Goal: Information Seeking & Learning: Learn about a topic

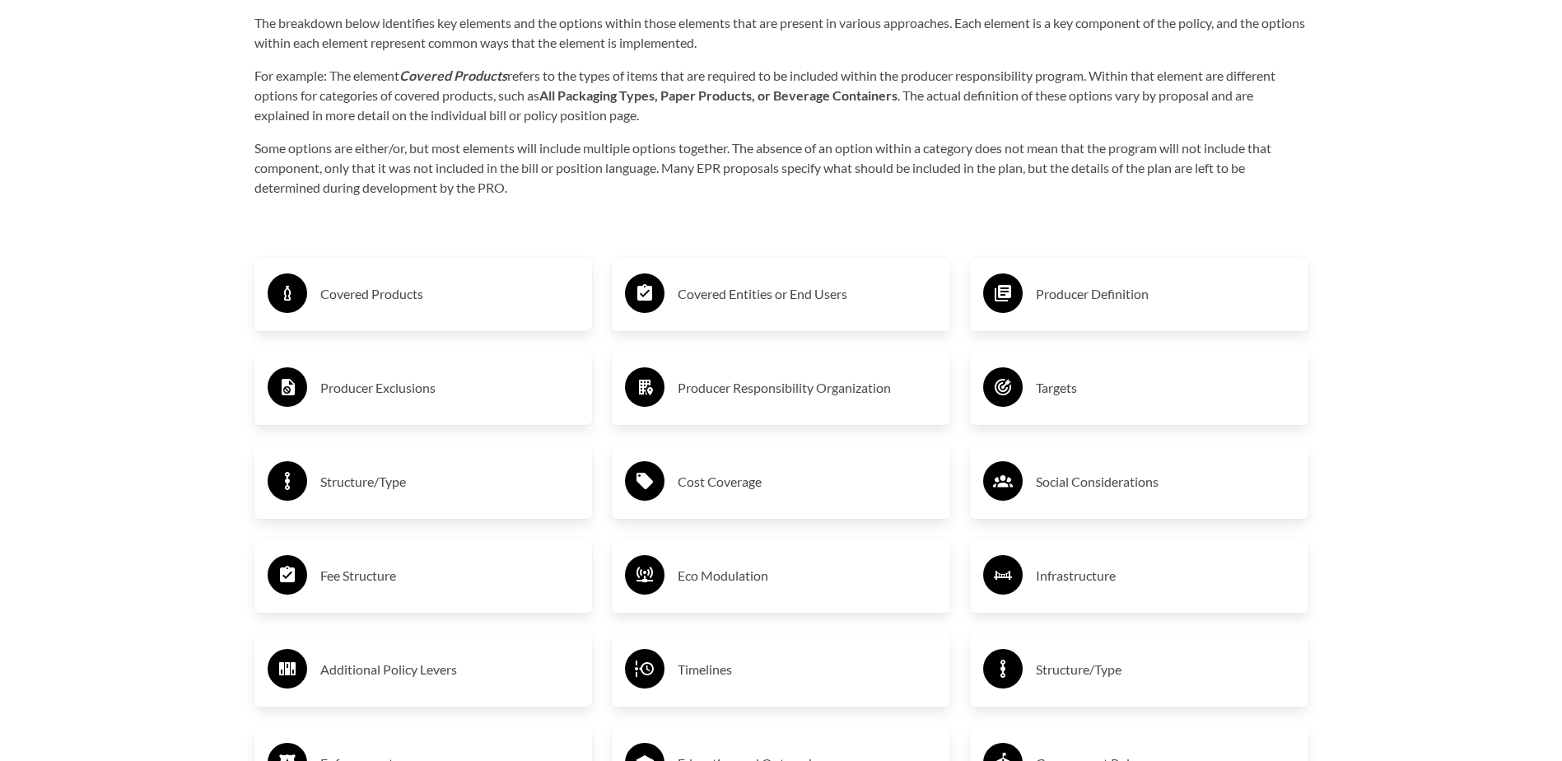
scroll to position [2799, 0]
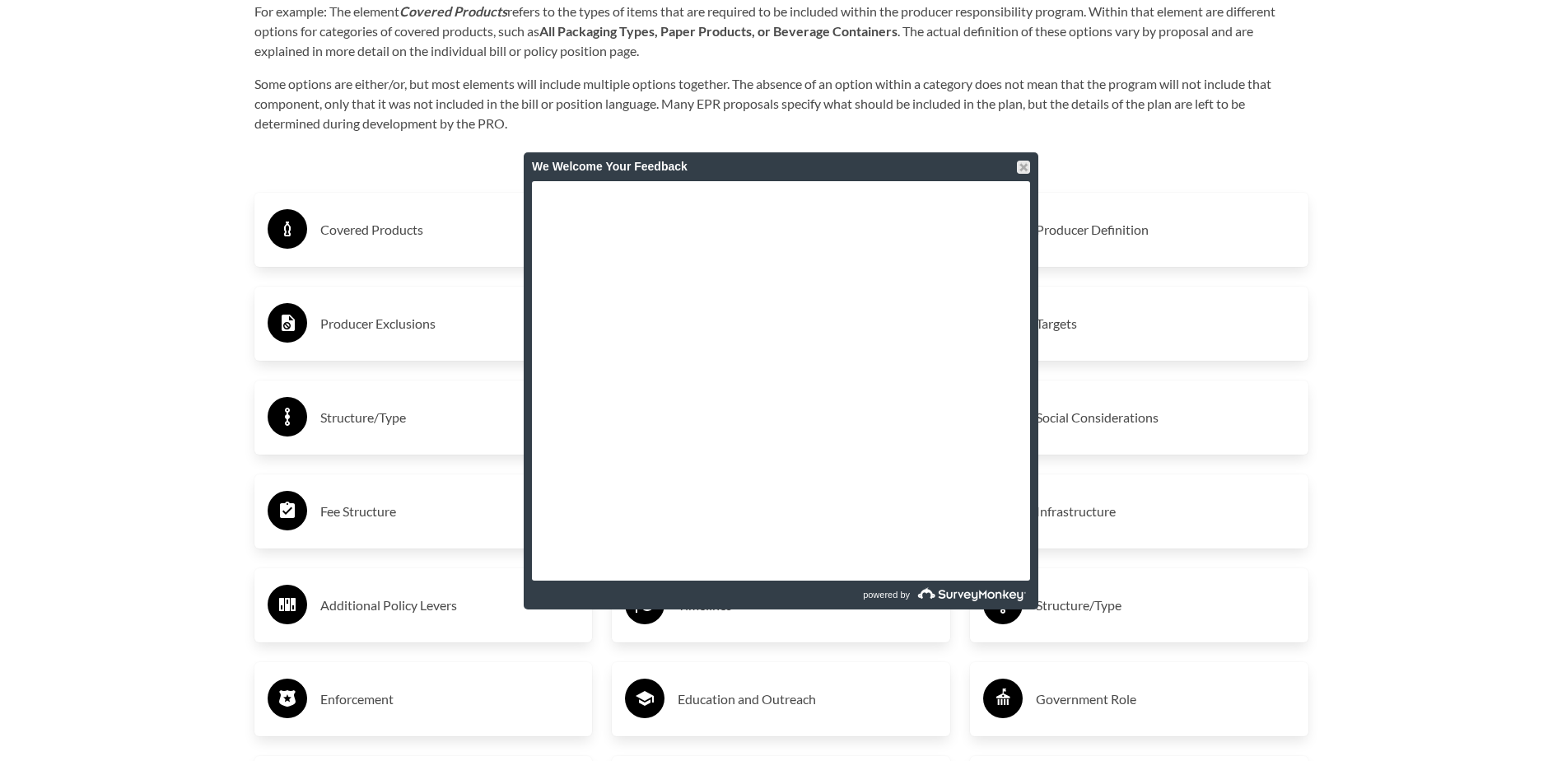
click at [1022, 161] on div at bounding box center [1023, 167] width 13 height 13
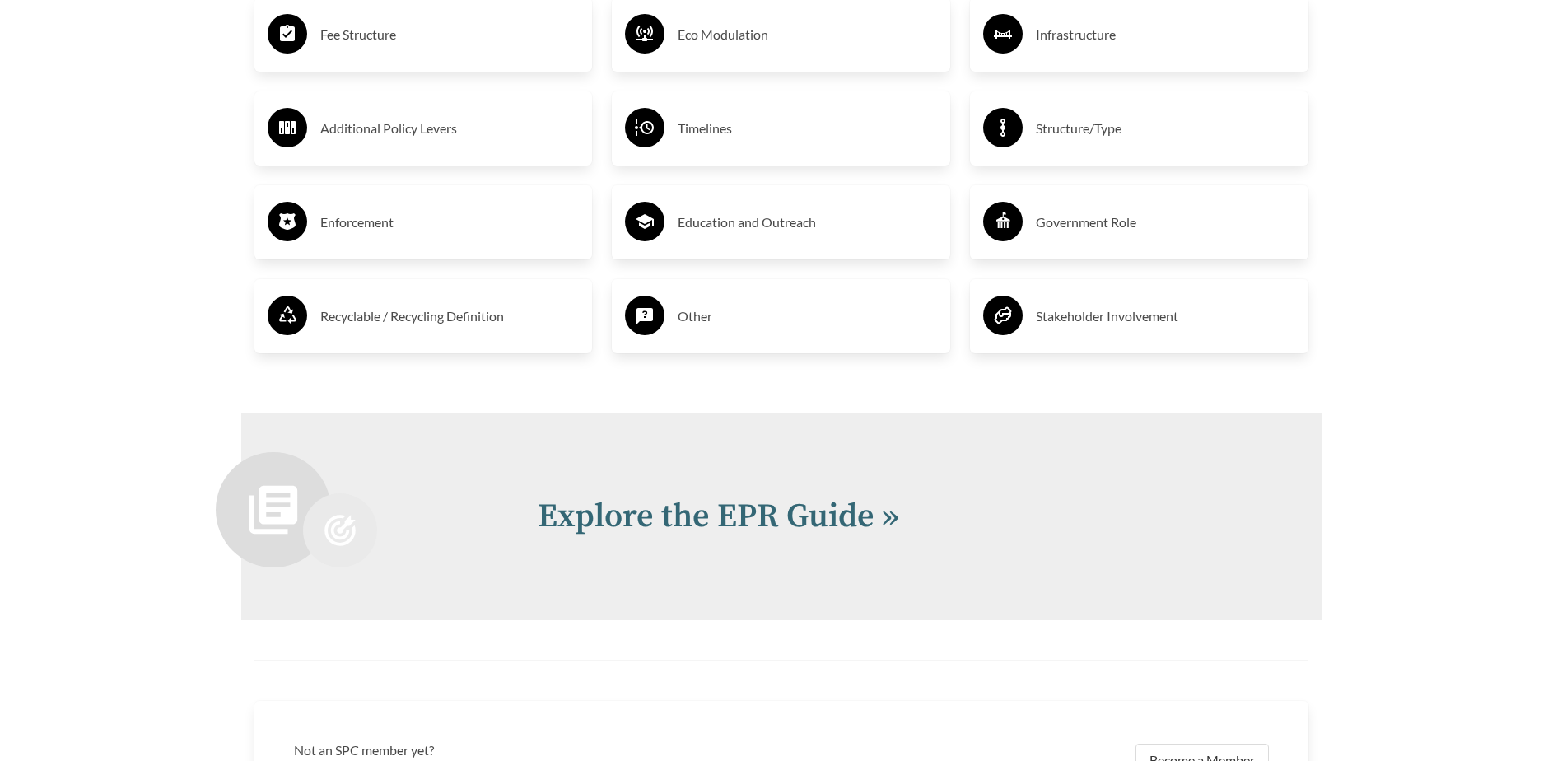
scroll to position [3293, 0]
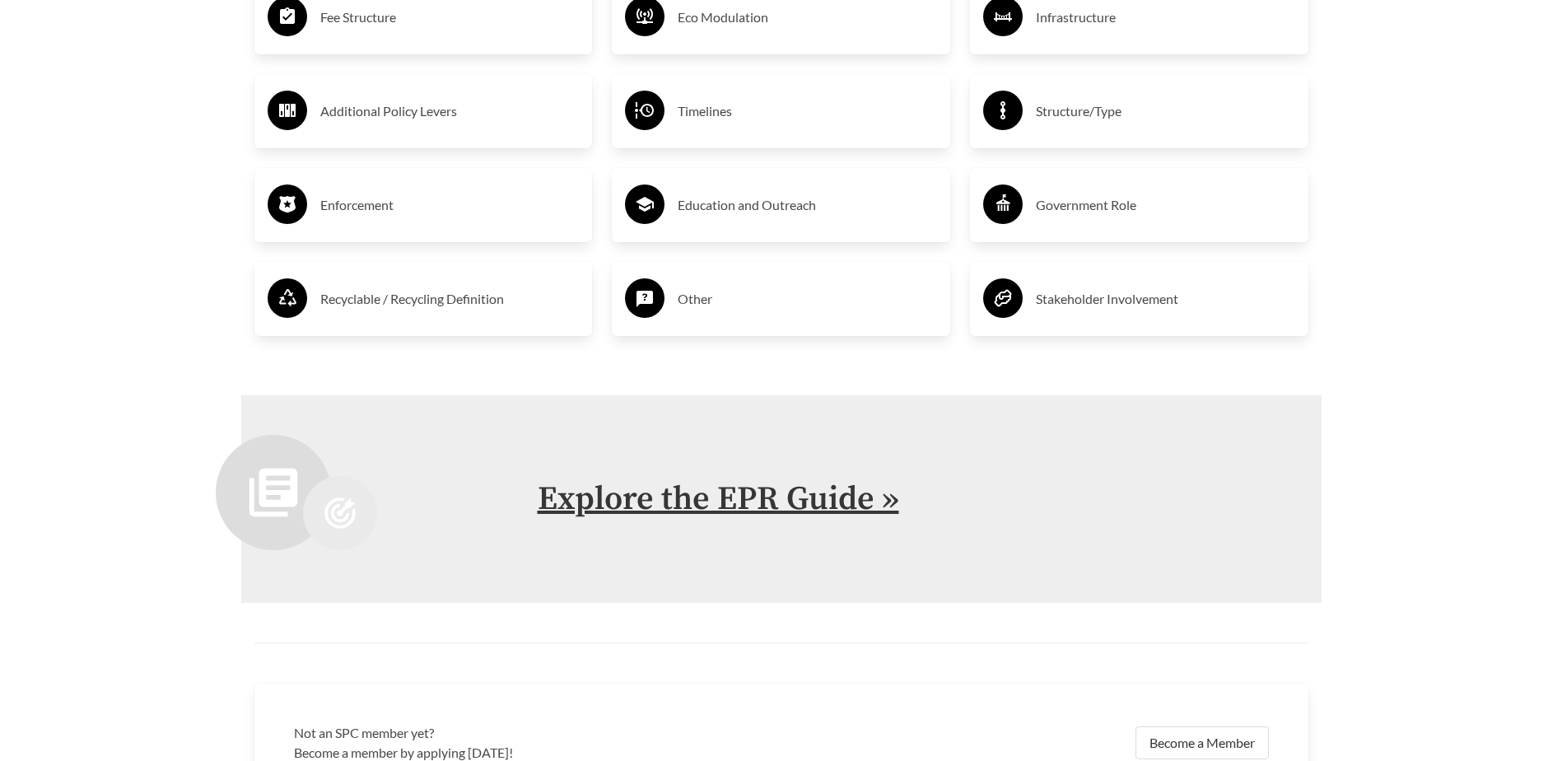
click at [803, 500] on link "Explore the EPR Guide »" at bounding box center [718, 498] width 361 height 41
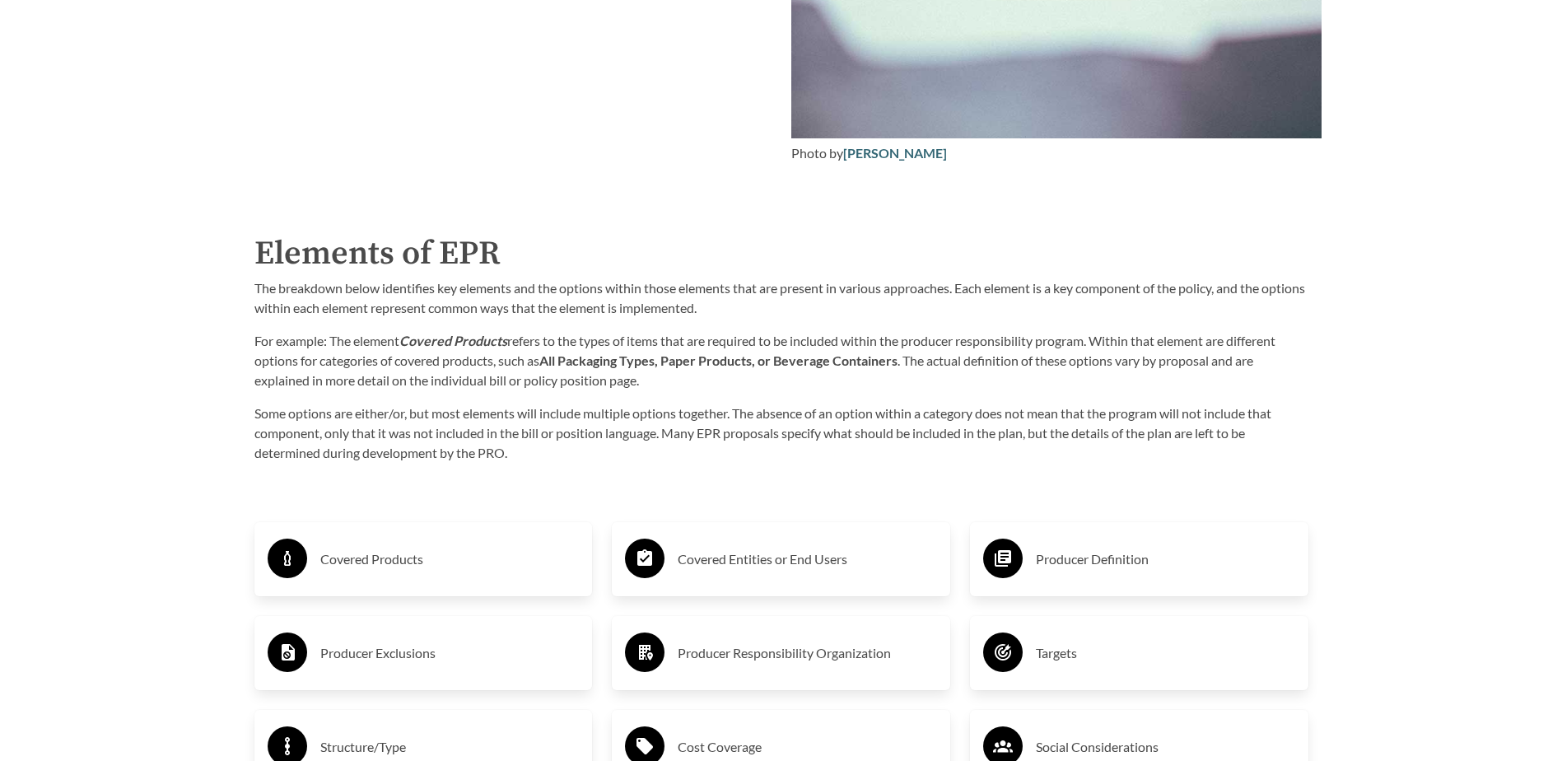
scroll to position [2964, 0]
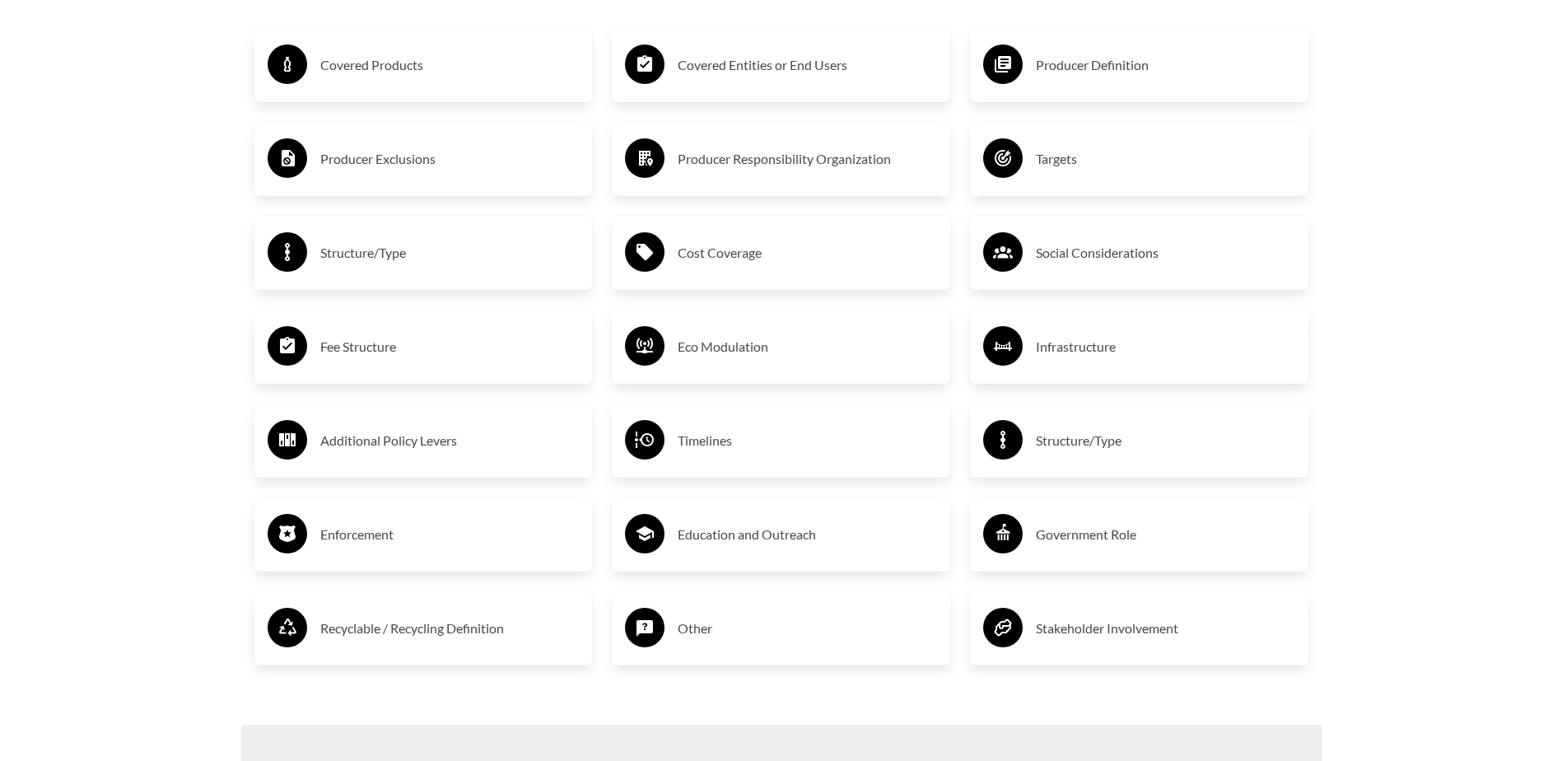
click at [387, 73] on h3 "Covered Products" at bounding box center [449, 65] width 259 height 26
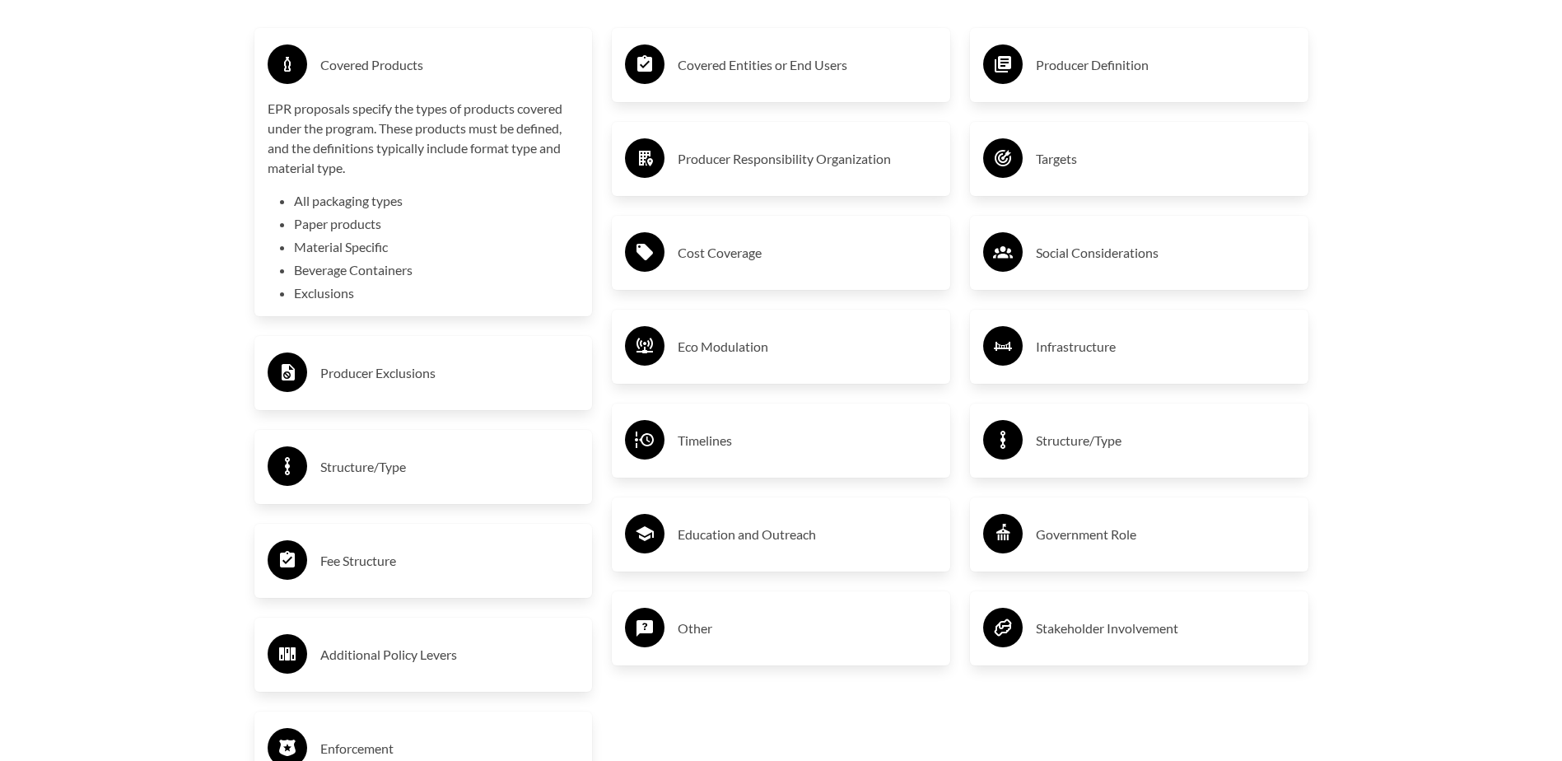
click at [726, 64] on h3 "Covered Entities or End Users" at bounding box center [807, 65] width 259 height 26
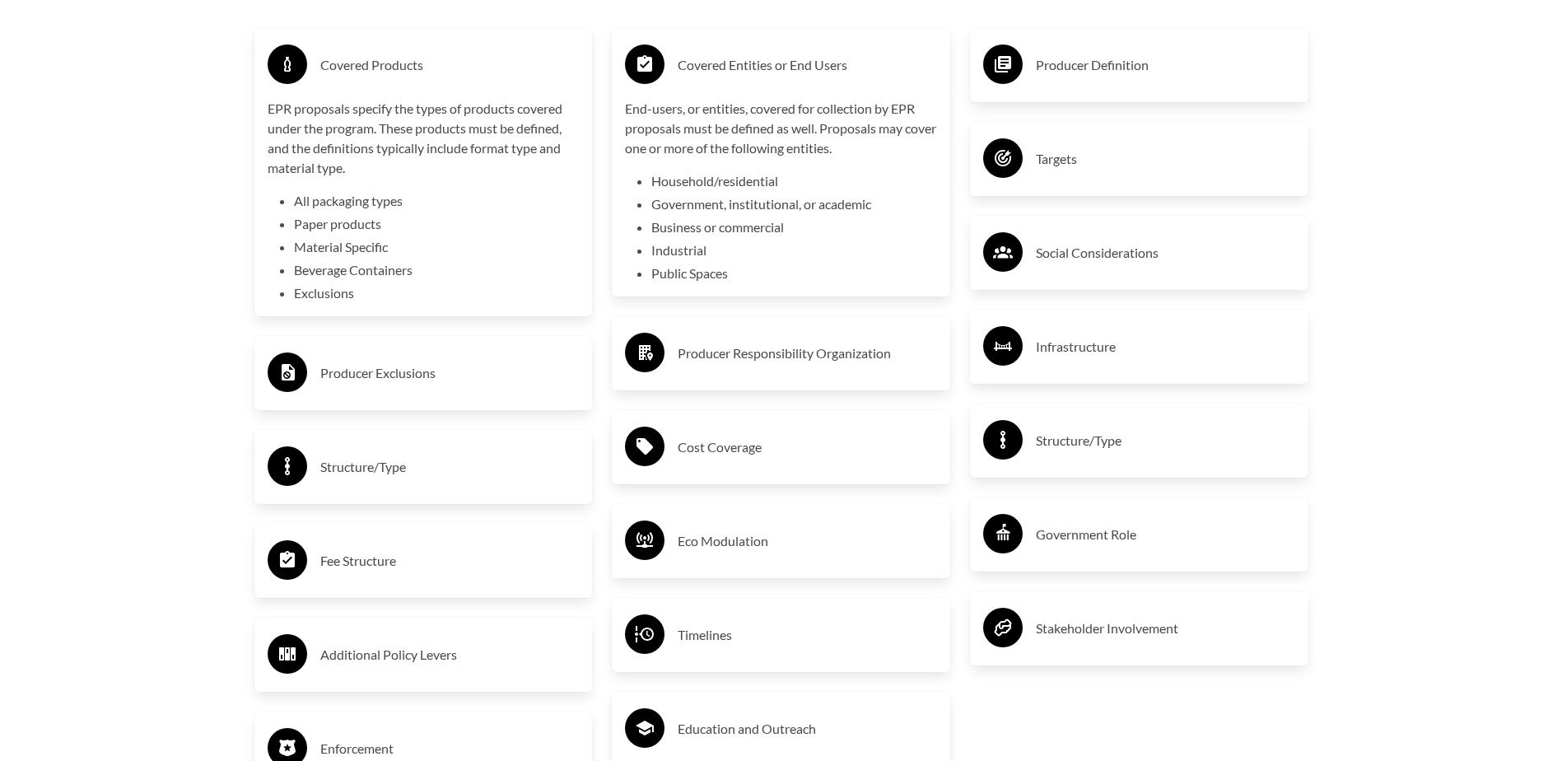
click at [1055, 68] on h3 "Producer Definition" at bounding box center [1165, 65] width 259 height 26
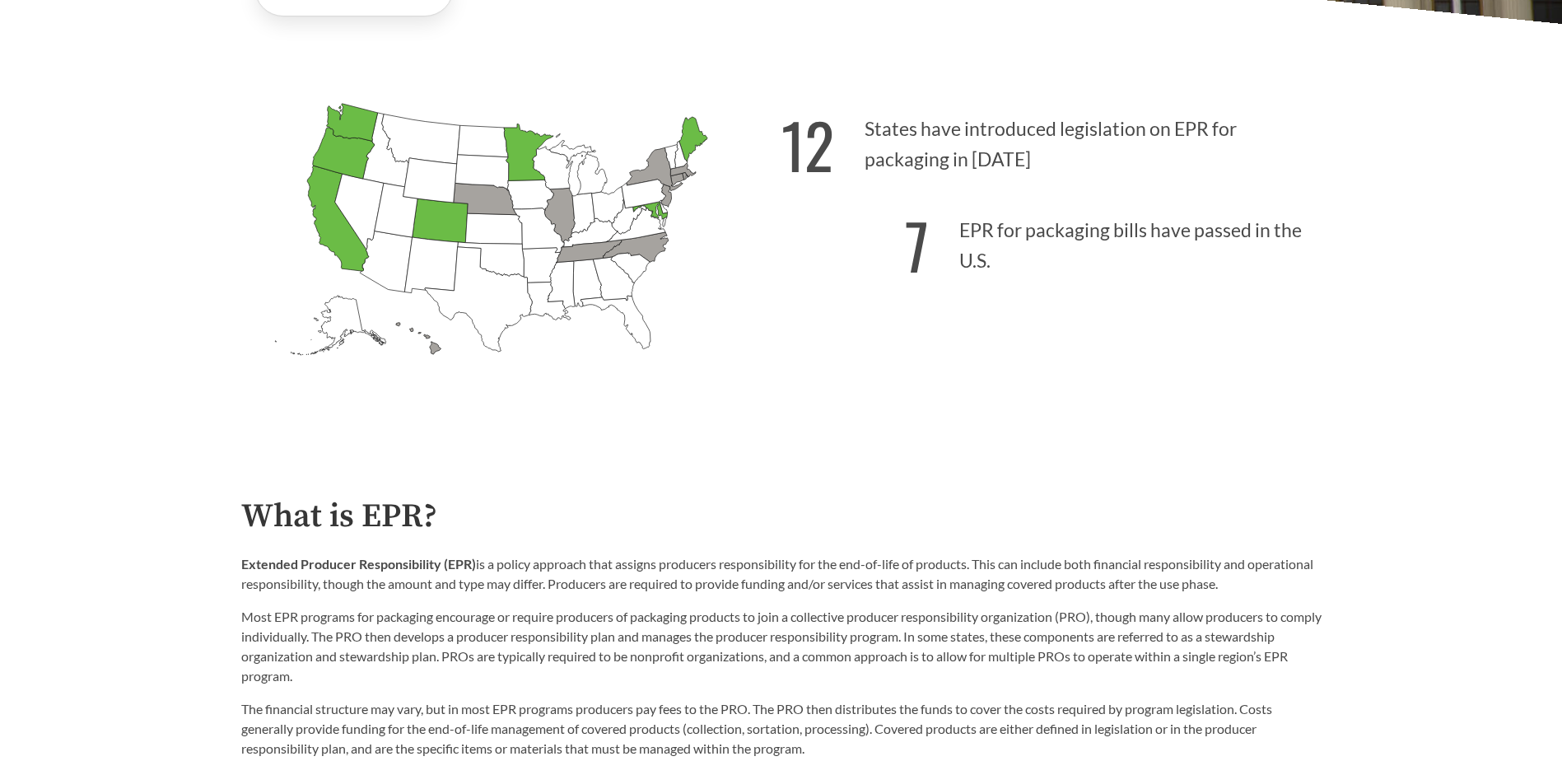
scroll to position [0, 0]
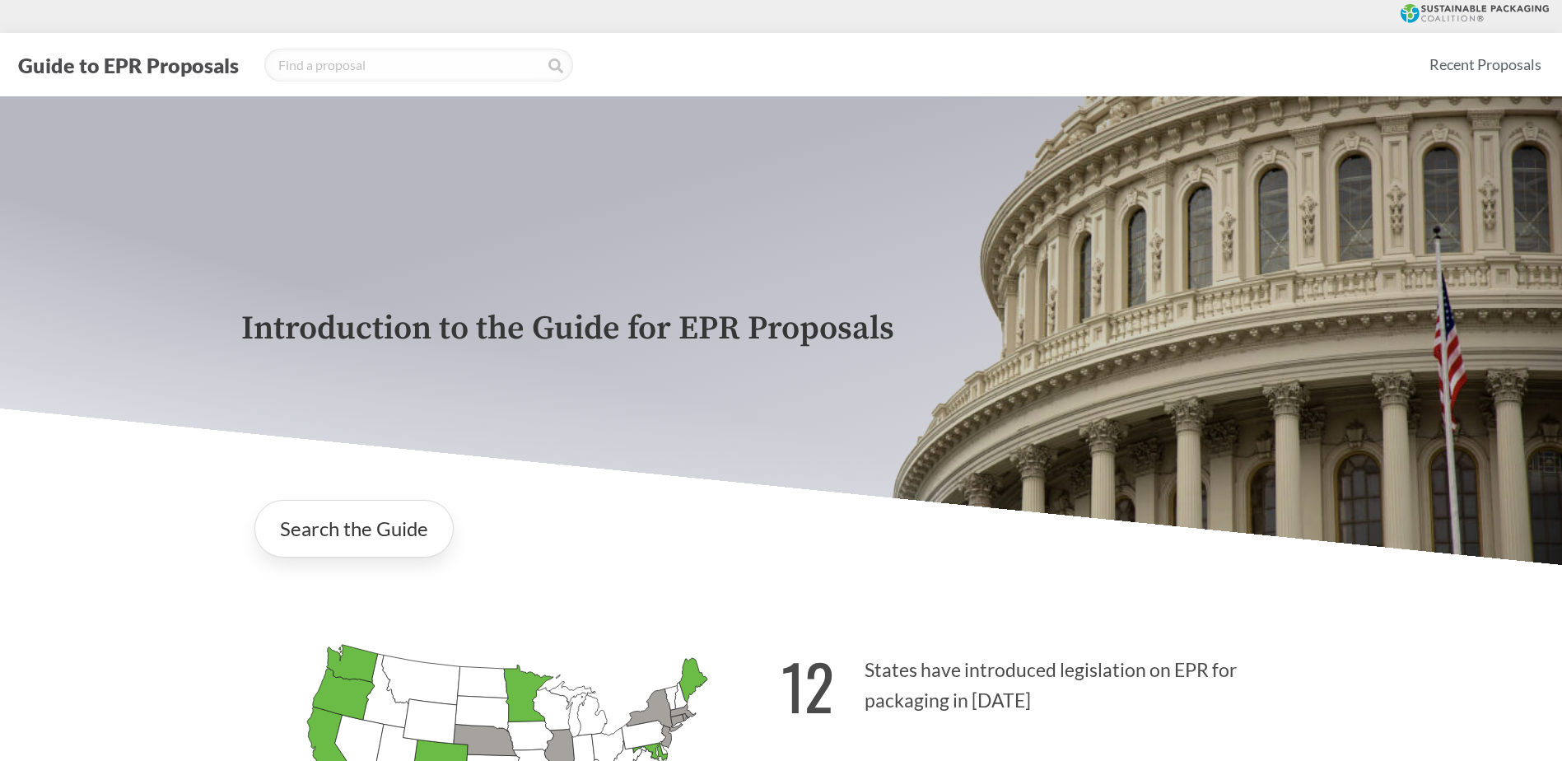
click at [1454, 6] on icon at bounding box center [1474, 13] width 148 height 19
click at [1476, 16] on icon at bounding box center [1474, 13] width 148 height 19
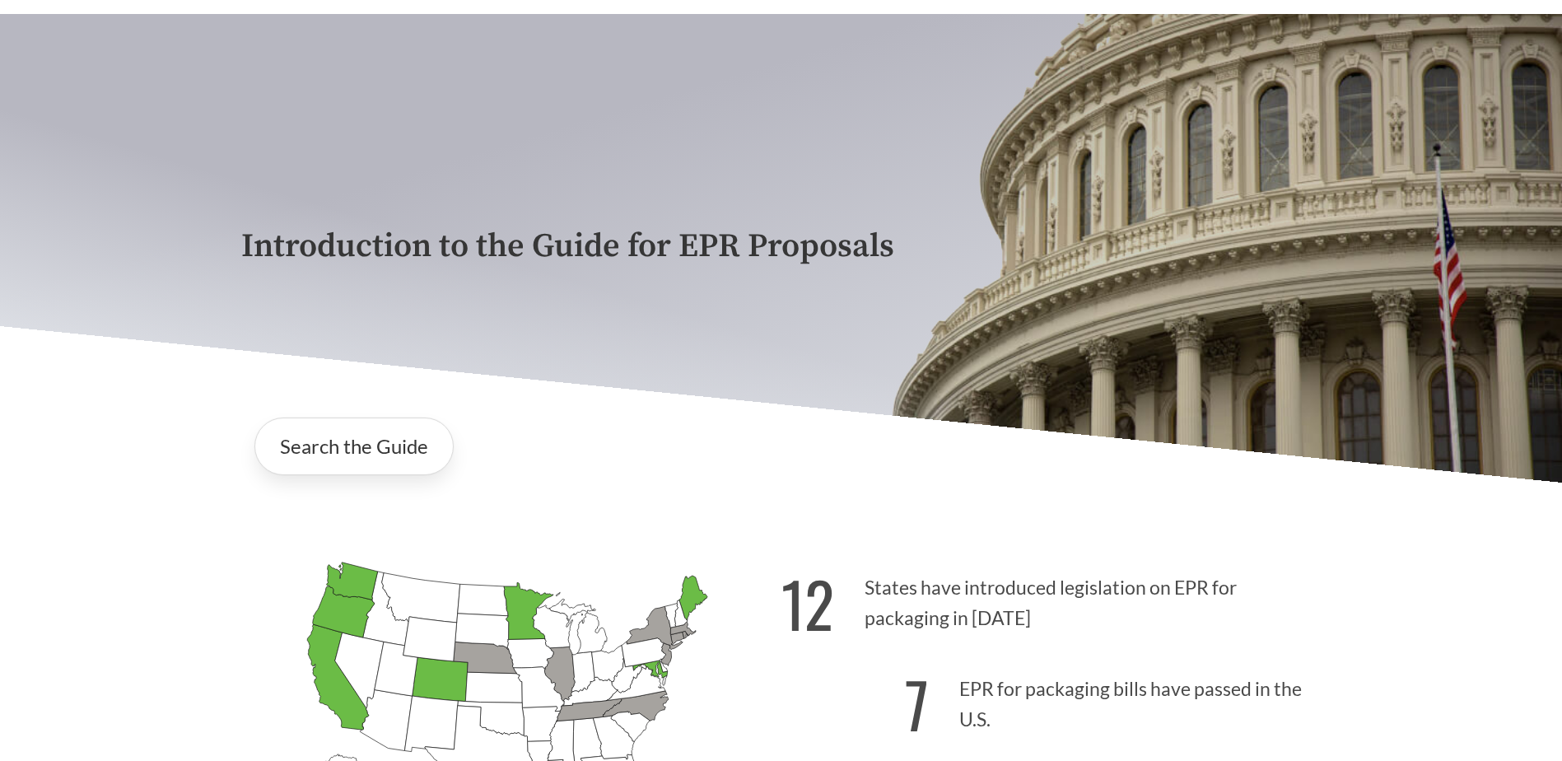
scroll to position [329, 0]
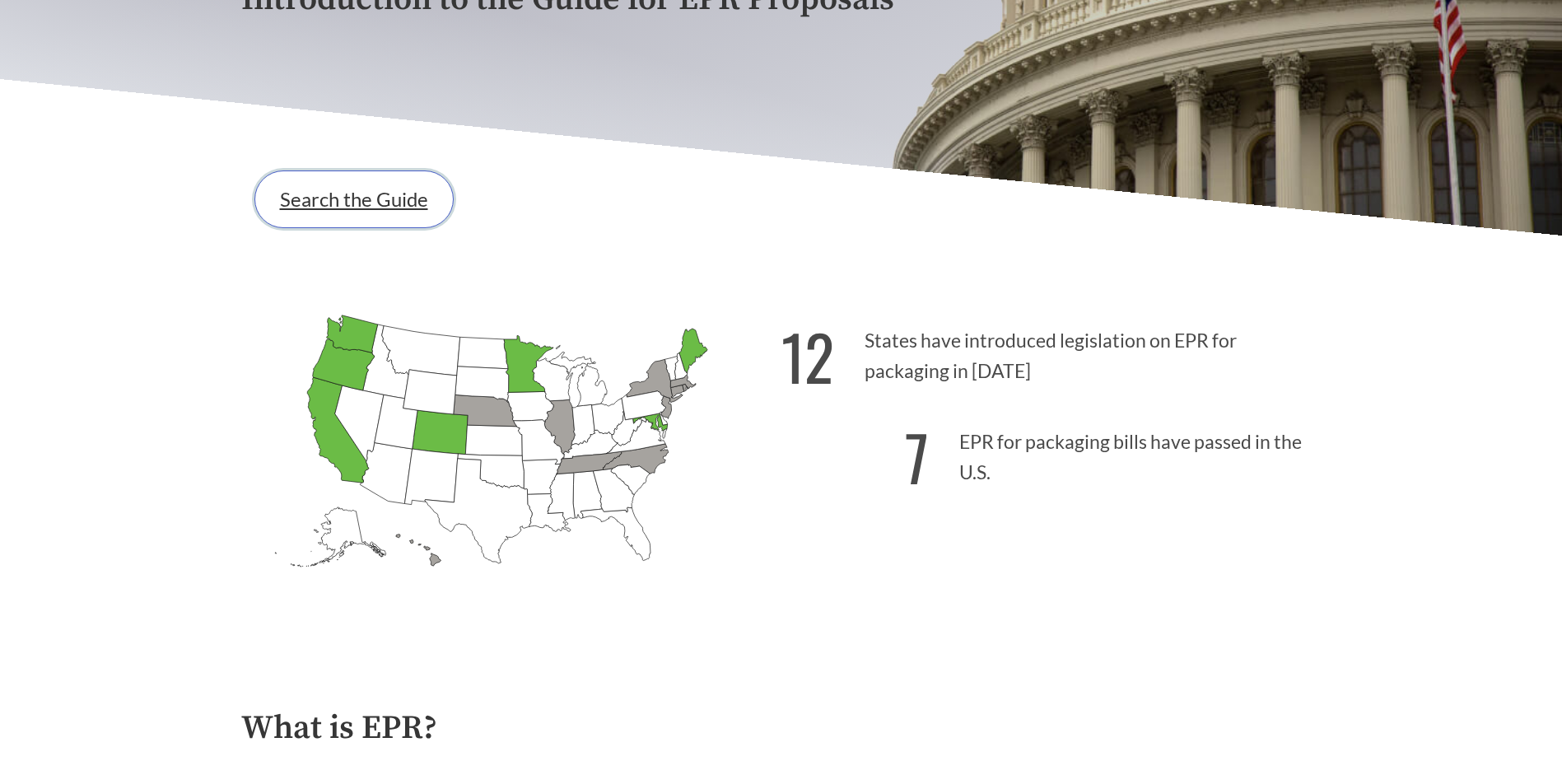
click at [409, 208] on link "Search the Guide" at bounding box center [353, 199] width 199 height 58
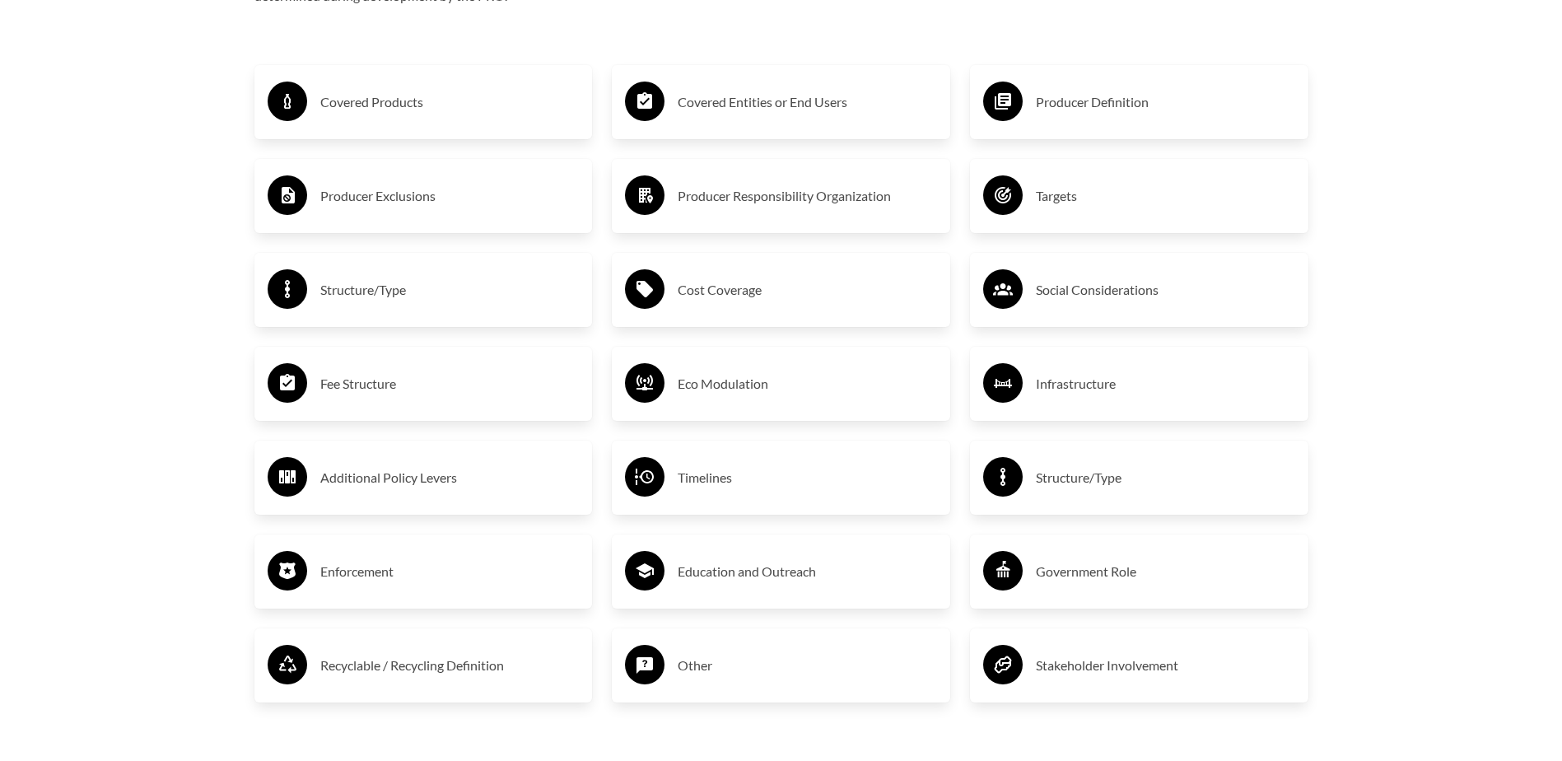
scroll to position [2964, 0]
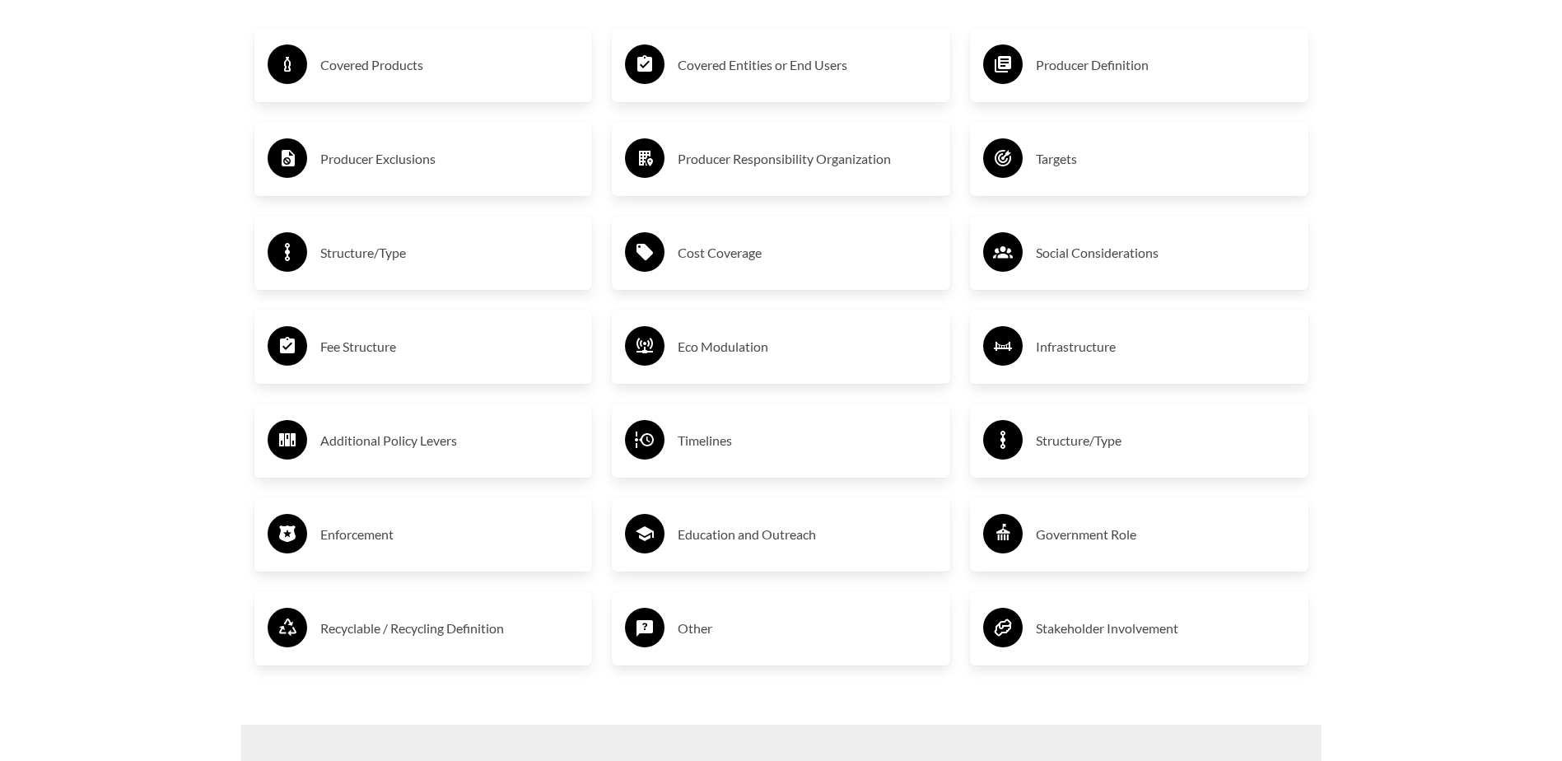
click at [366, 352] on h3 "Fee Structure" at bounding box center [449, 346] width 259 height 26
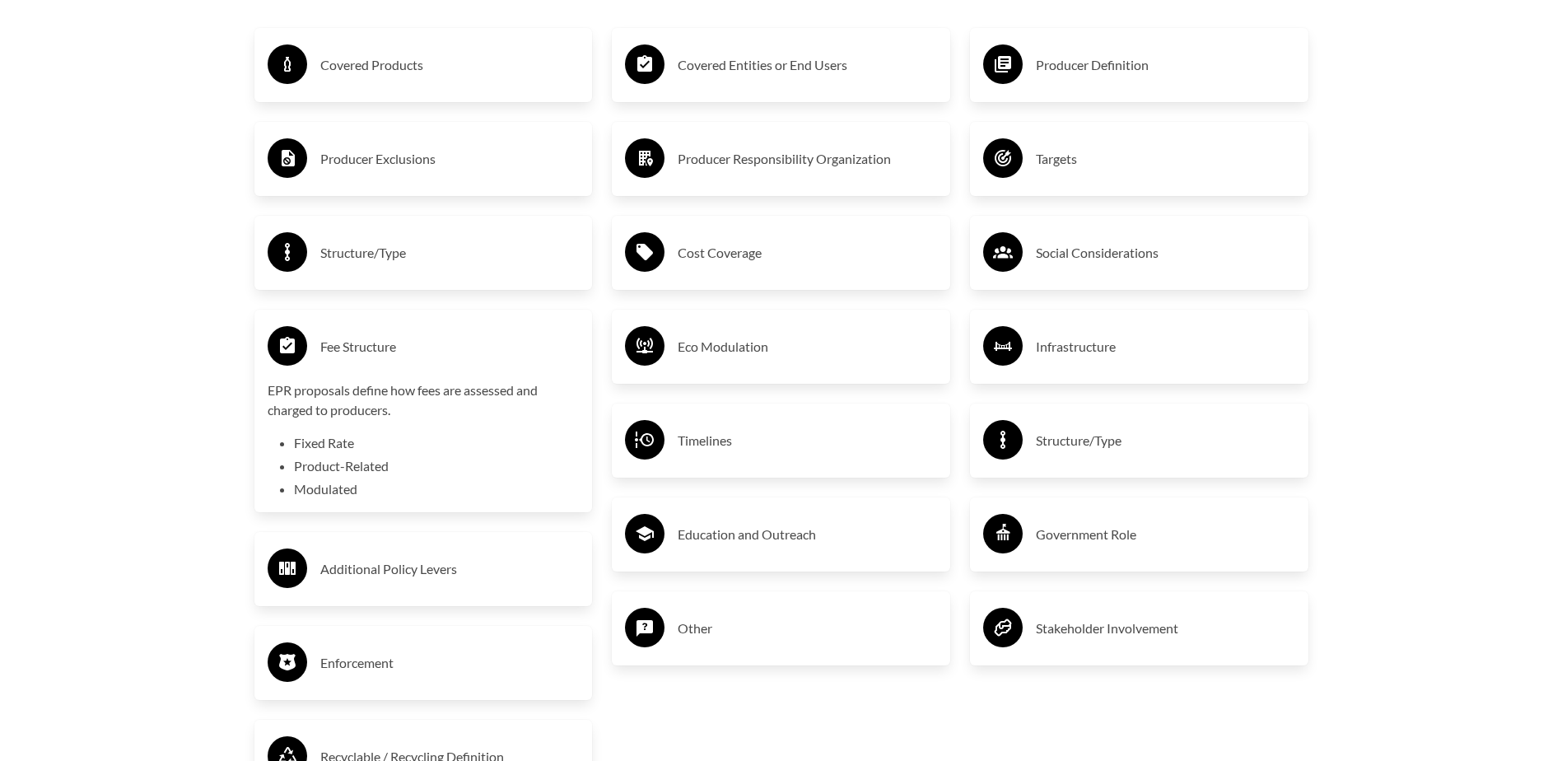
click at [305, 352] on circle at bounding box center [288, 346] width 40 height 40
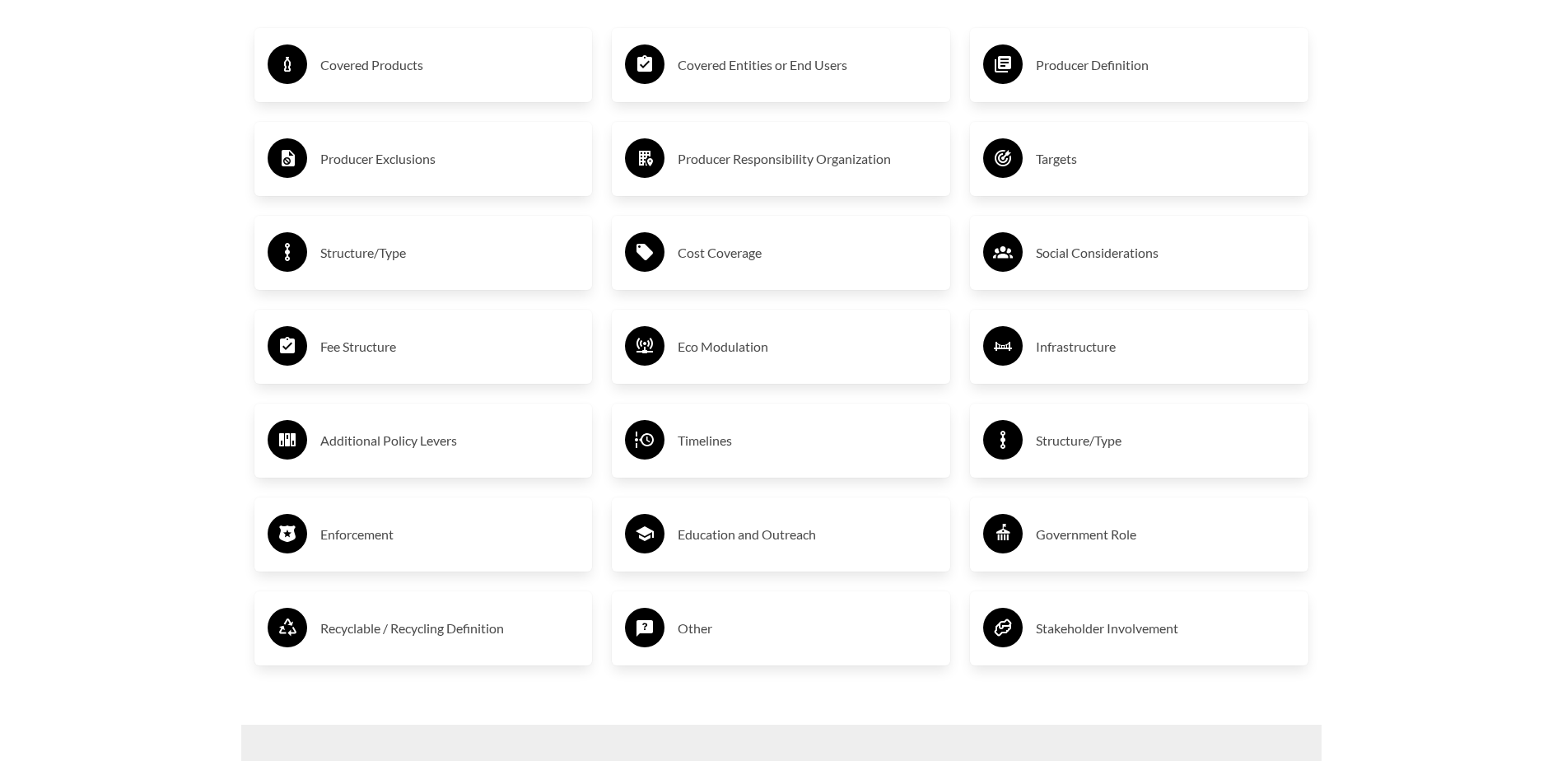
click at [368, 352] on h3 "Fee Structure" at bounding box center [449, 346] width 259 height 26
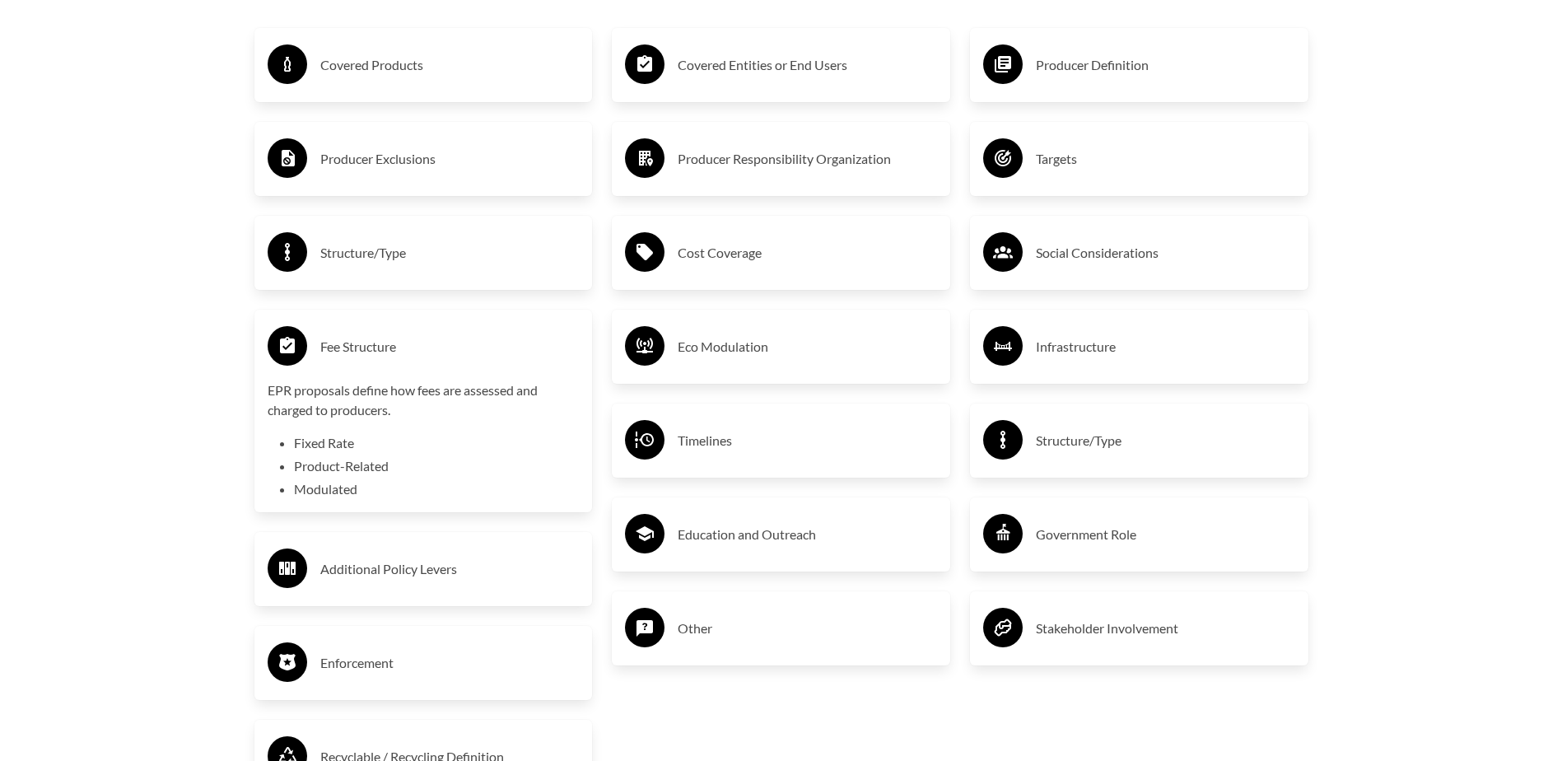
click at [723, 349] on h3 "Eco Modulation" at bounding box center [807, 346] width 259 height 26
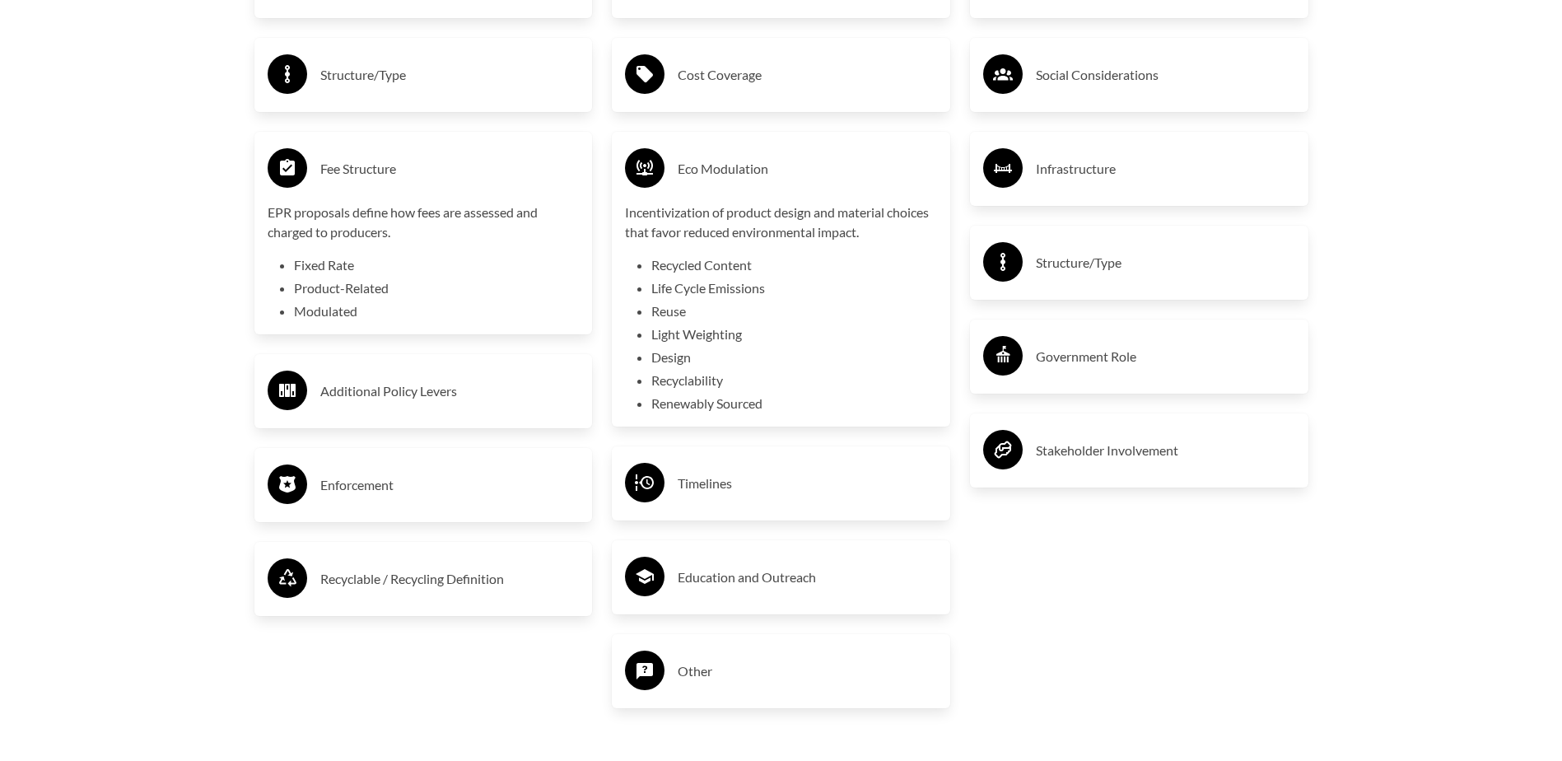
scroll to position [3458, 0]
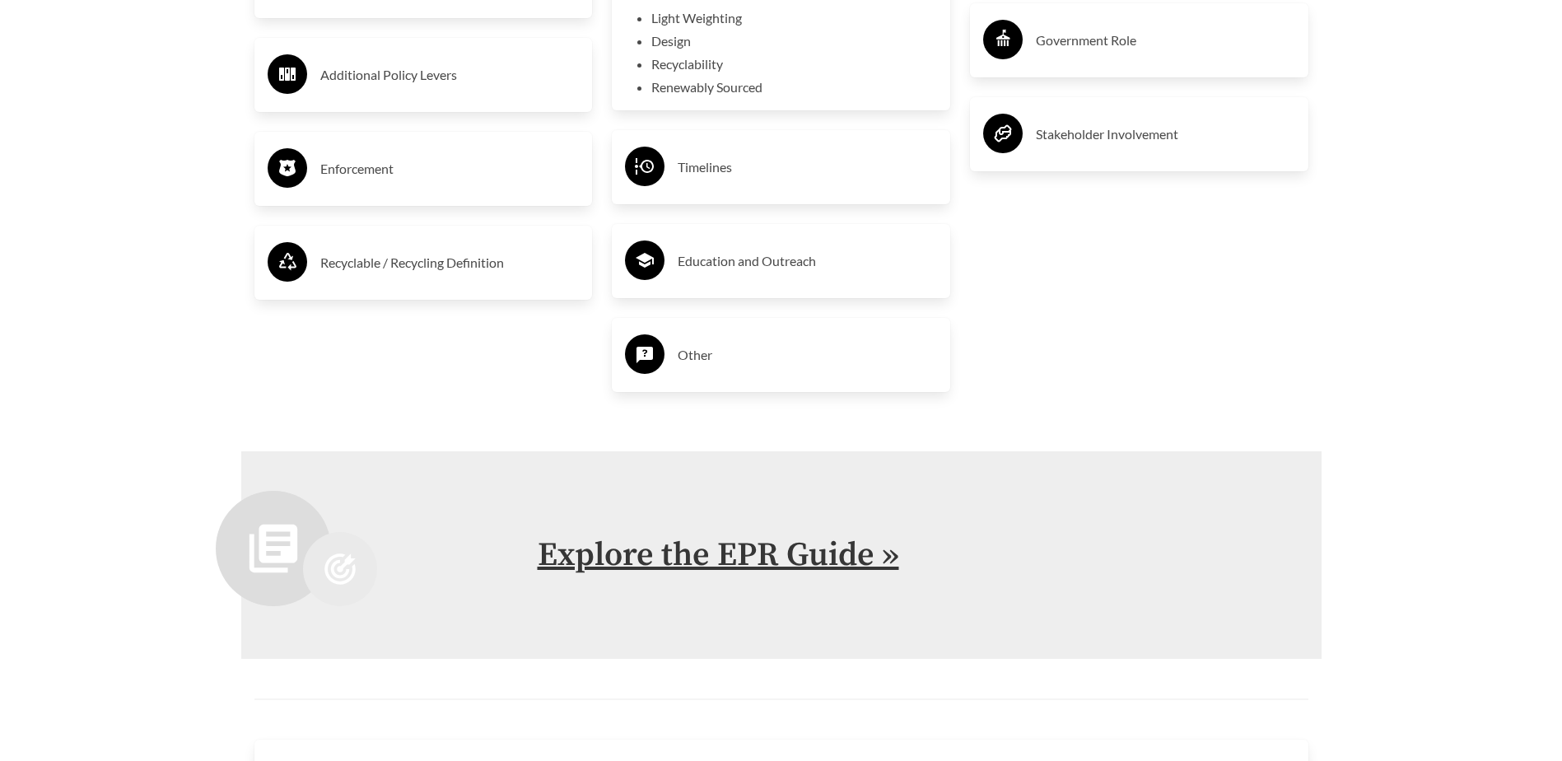
click at [827, 561] on link "Explore the EPR Guide »" at bounding box center [718, 554] width 361 height 41
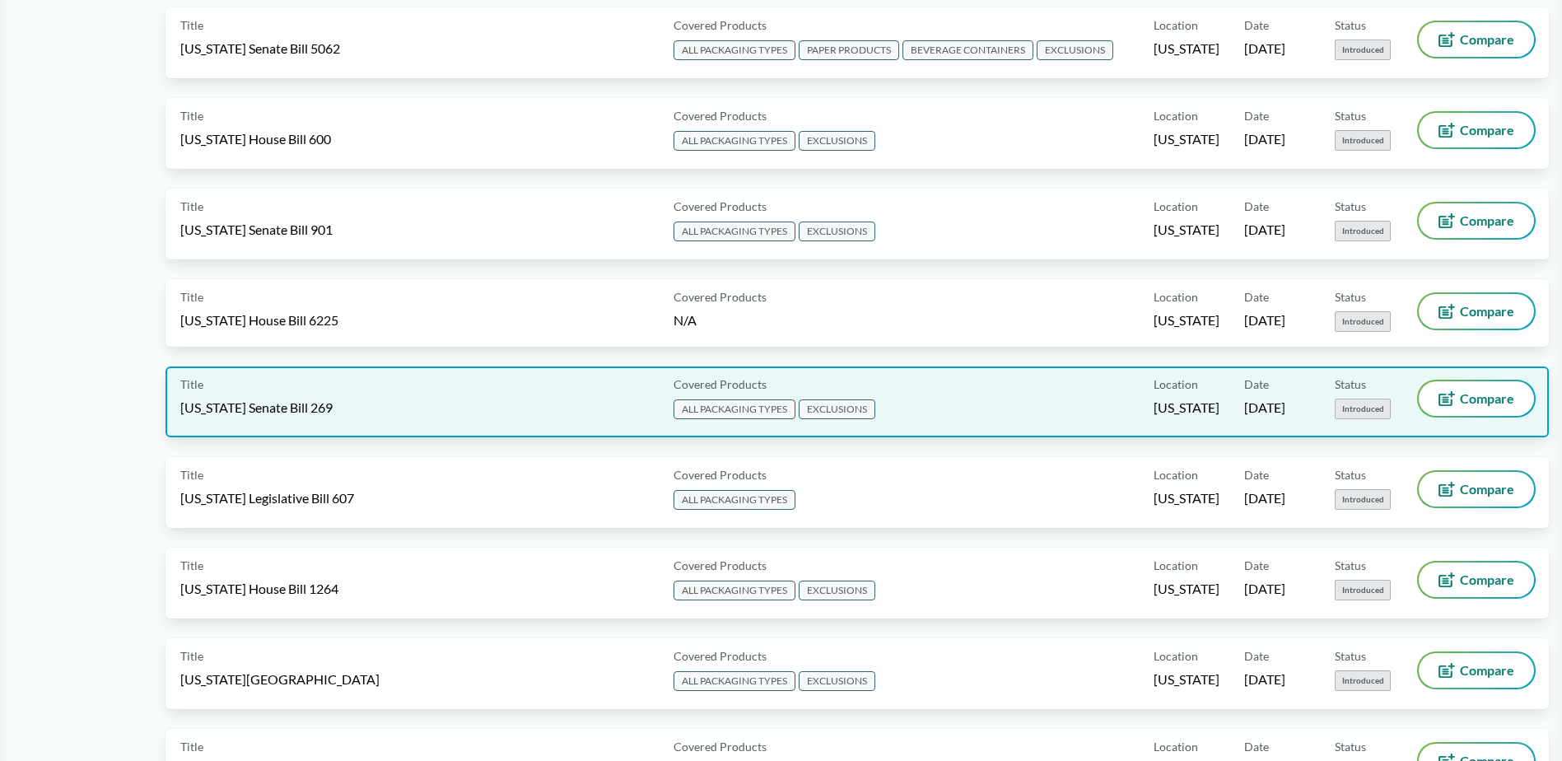
scroll to position [1317, 0]
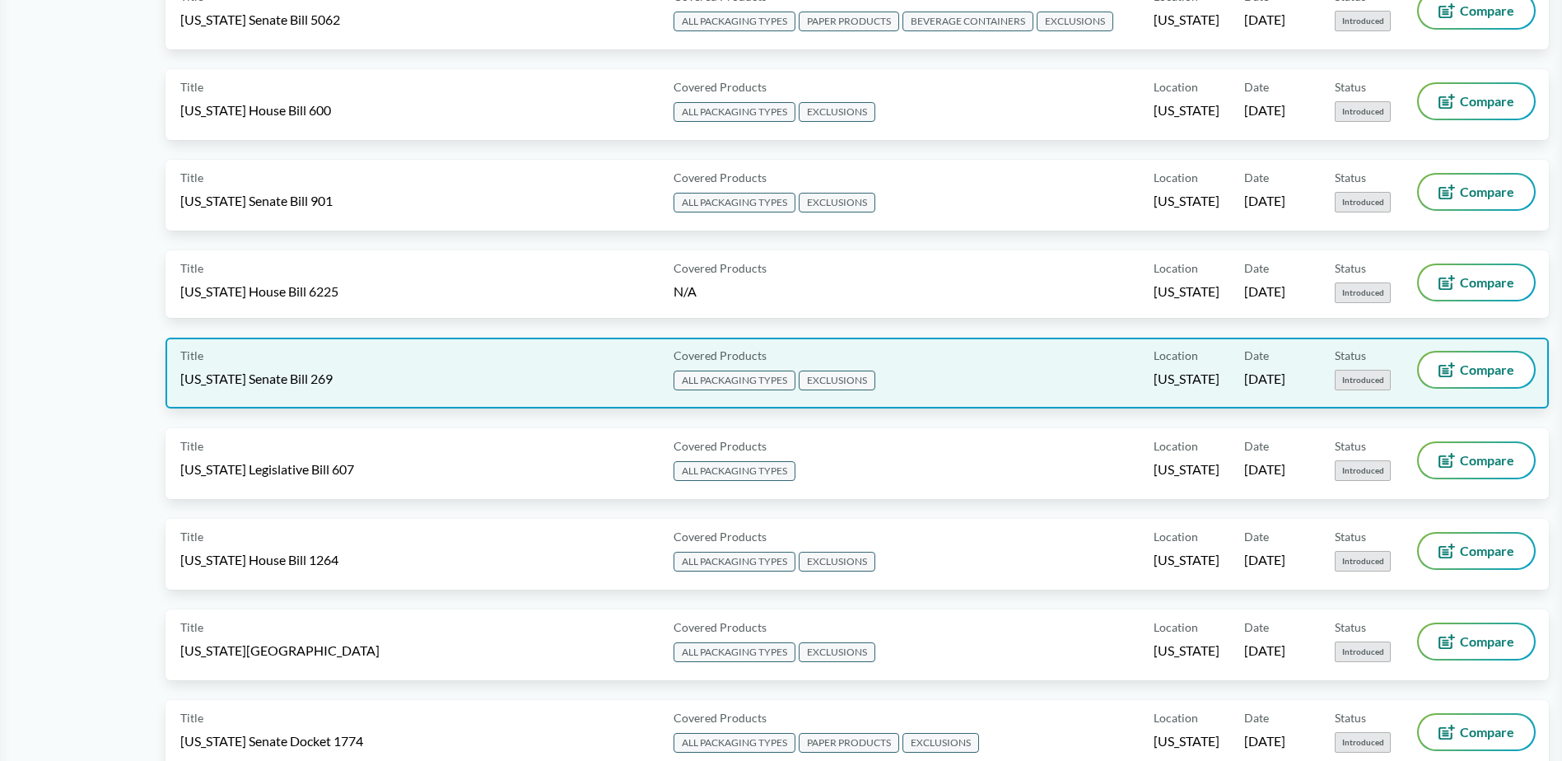
click at [823, 380] on span "EXCLUSIONS" at bounding box center [837, 380] width 77 height 20
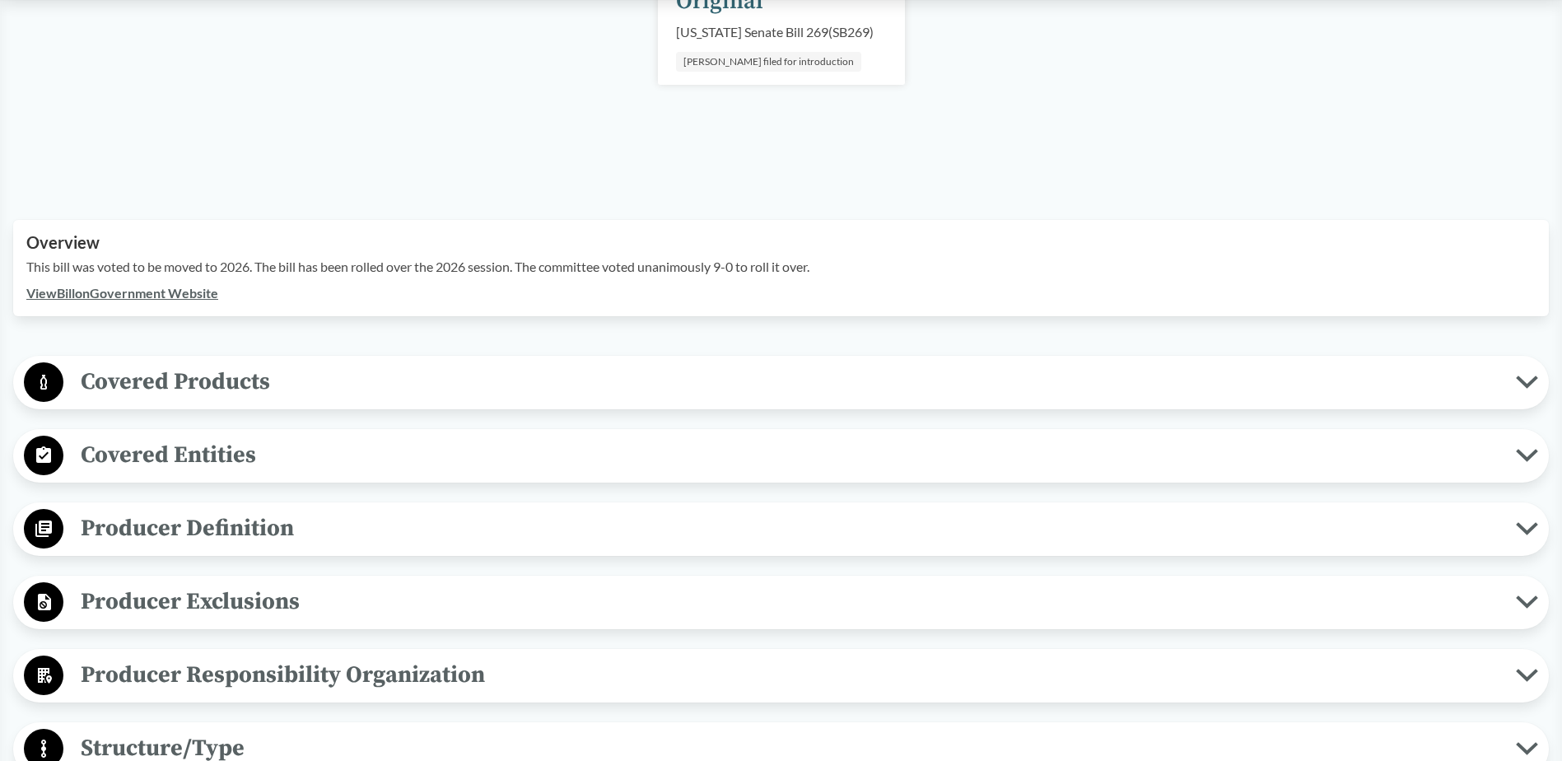
scroll to position [329, 0]
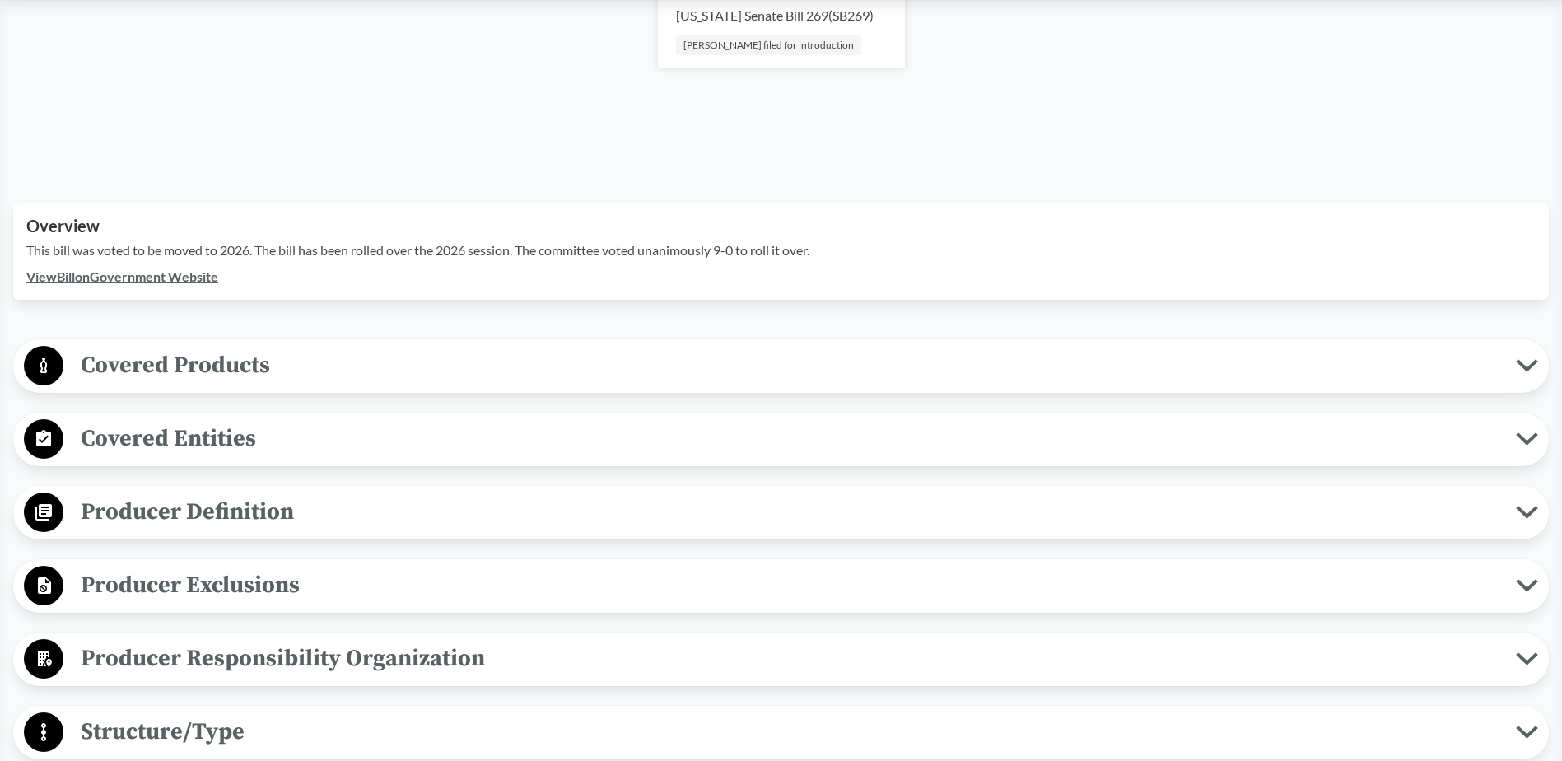
click at [136, 364] on span "Covered Products" at bounding box center [789, 365] width 1452 height 37
